Goal: Register for event/course

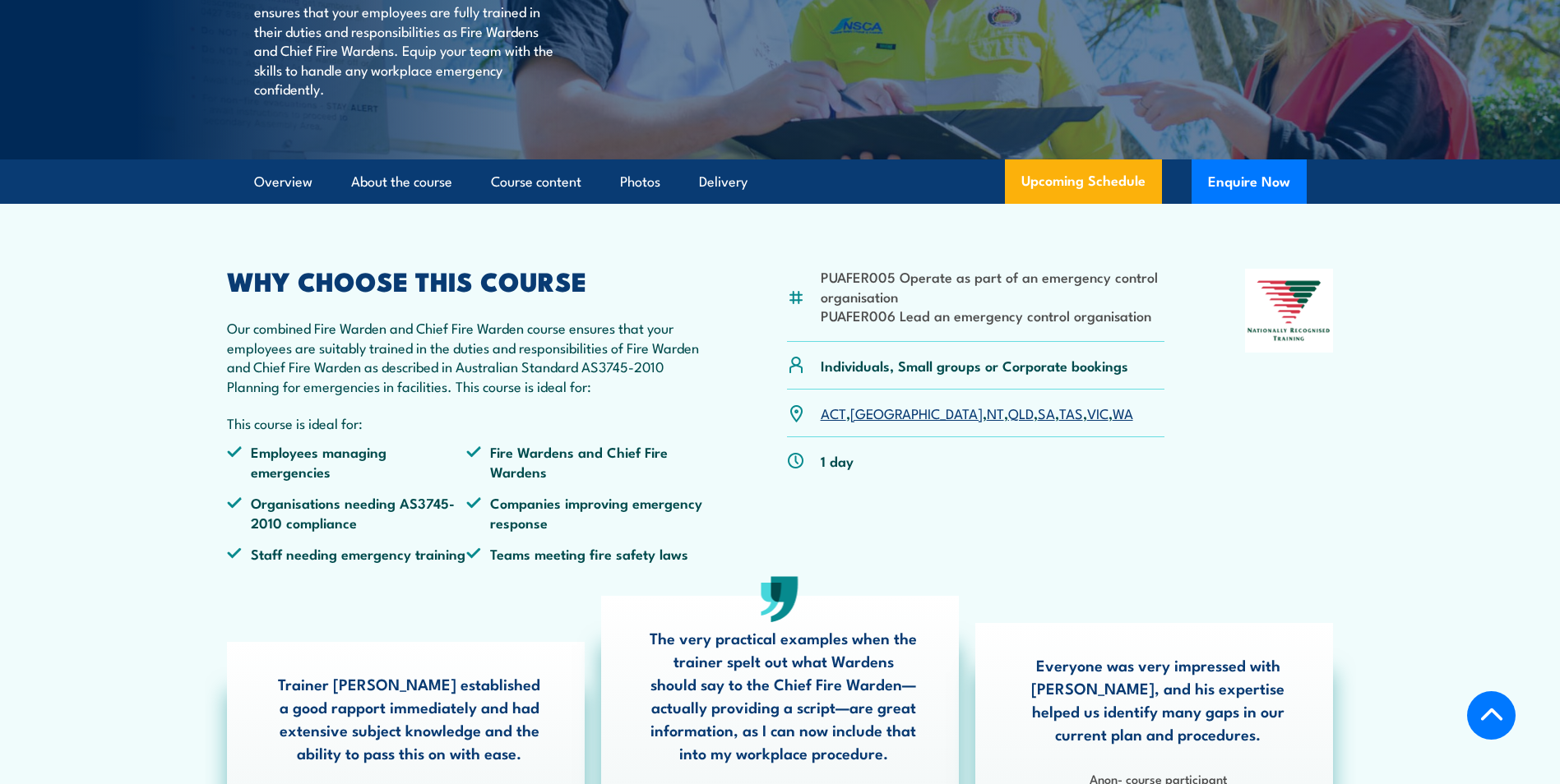
click at [828, 422] on link "ACT" at bounding box center [833, 412] width 26 height 20
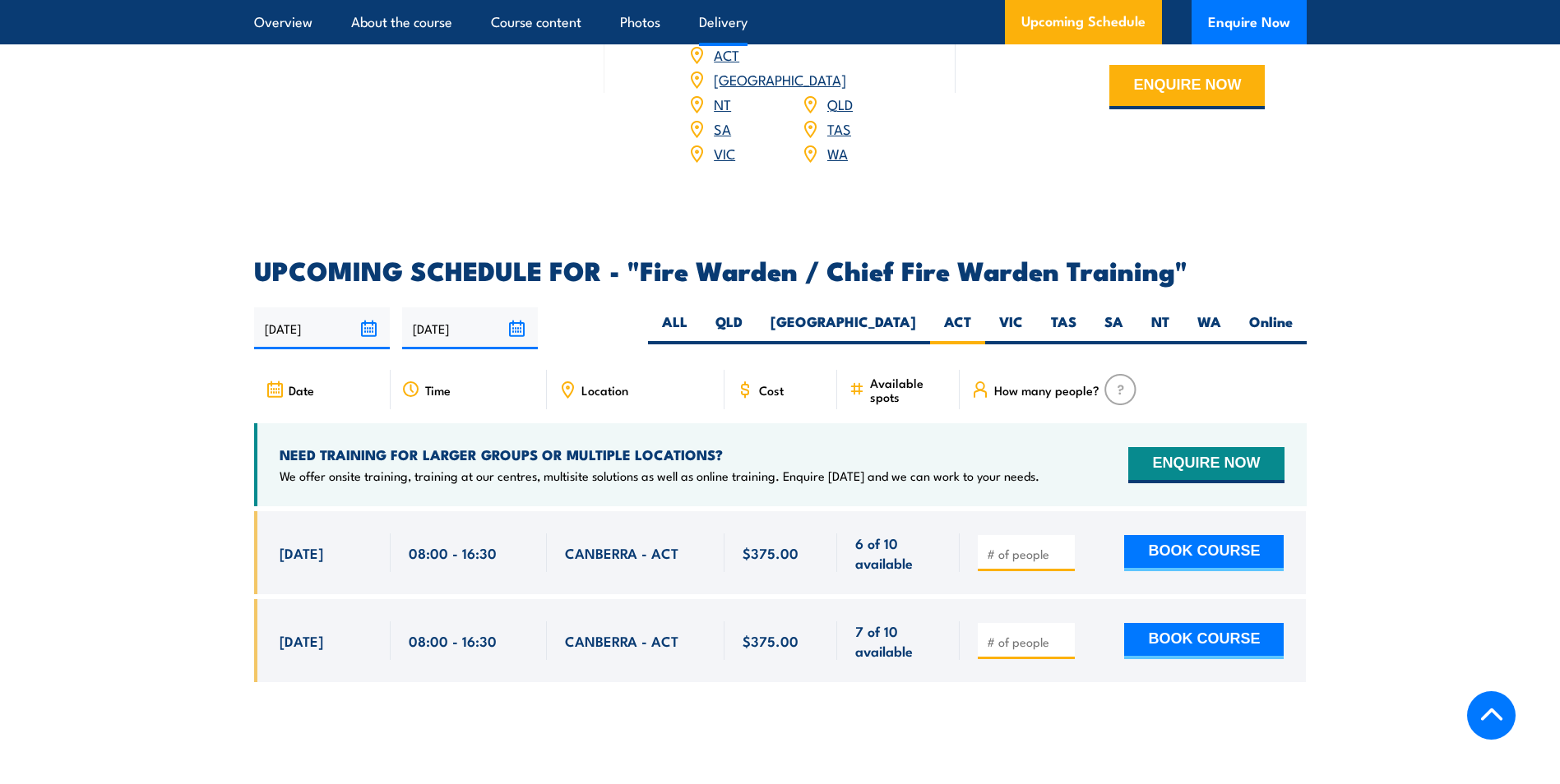
scroll to position [2666, 0]
